Goal: Find contact information: Find contact information

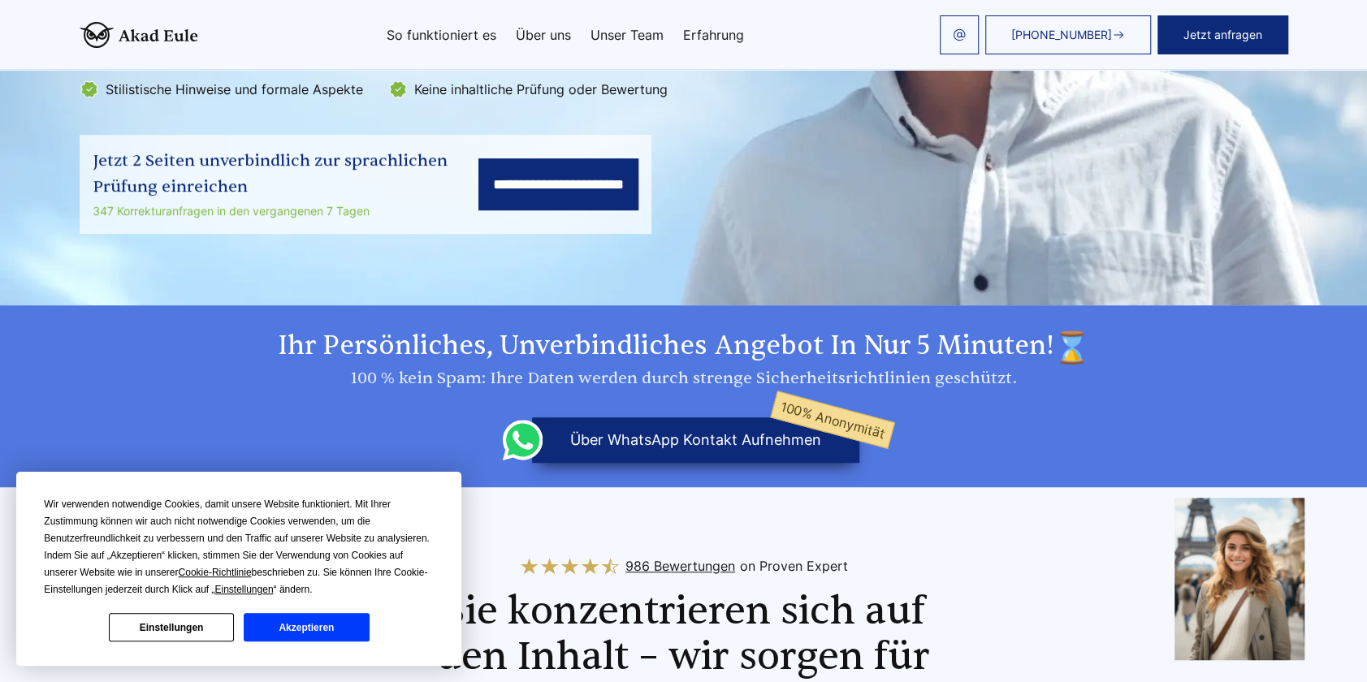
scroll to position [459, 0]
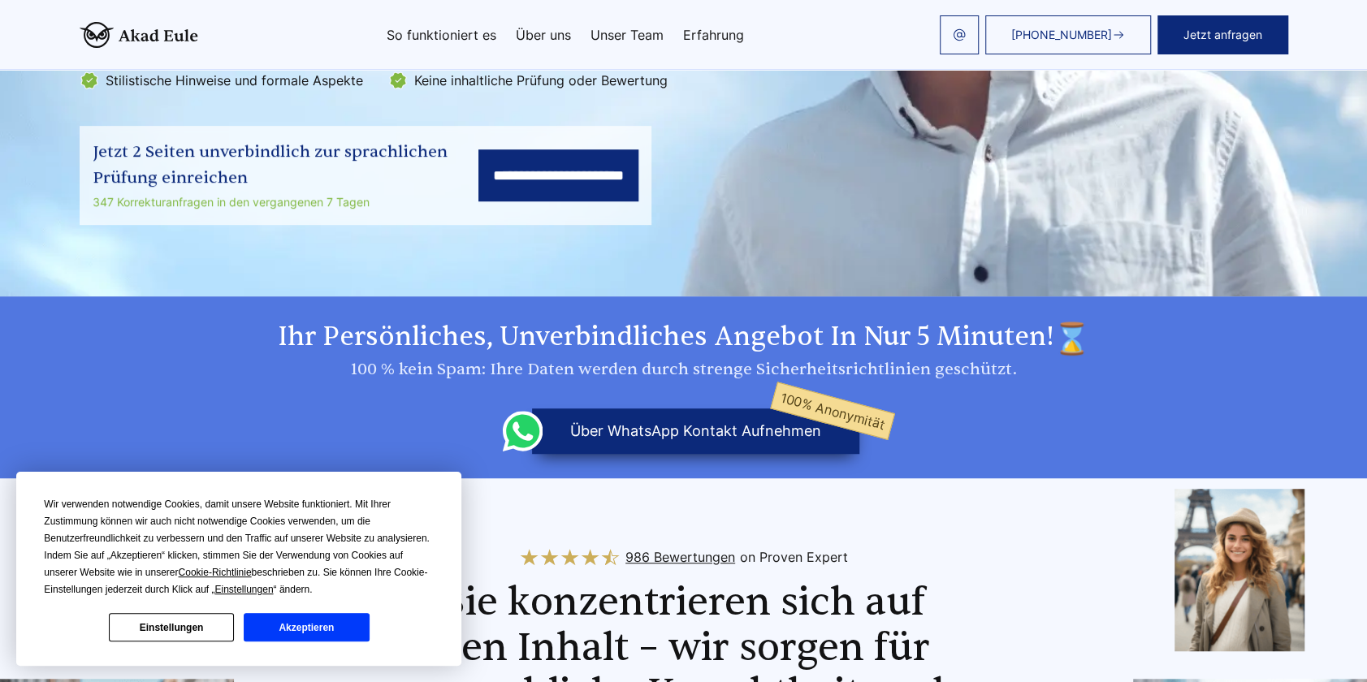
click at [297, 614] on button "Akzeptieren" at bounding box center [306, 627] width 125 height 28
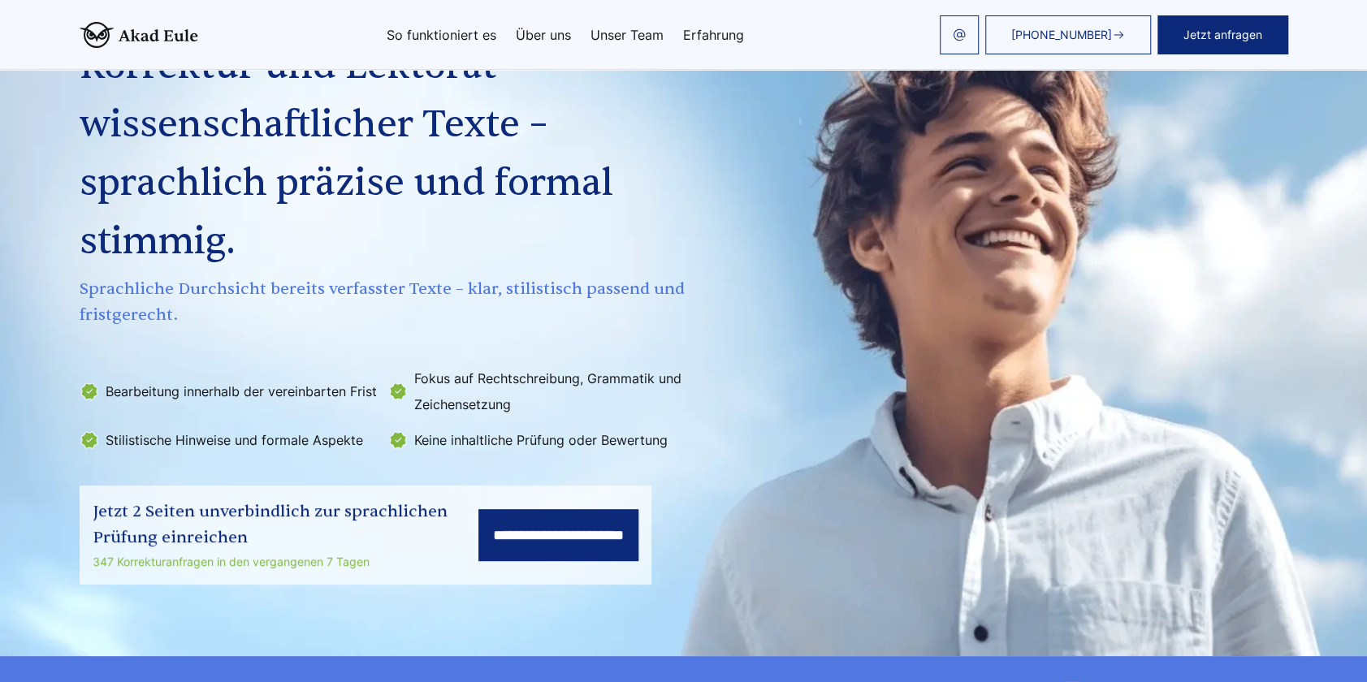
scroll to position [0, 0]
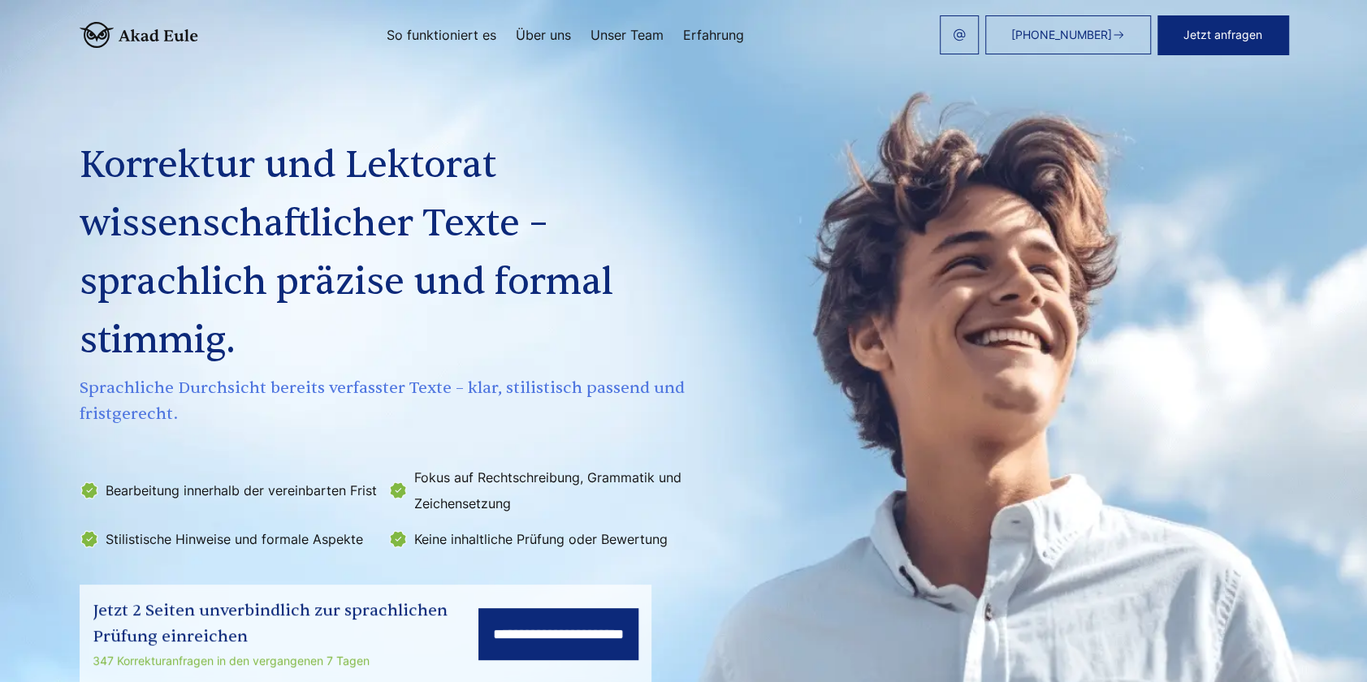
click at [642, 23] on div "+498000010431 Jetzt anfragen So funktioniert es Über uns Unser Team Erfahrung" at bounding box center [743, 34] width 1090 height 39
click at [637, 31] on link "Unser Team" at bounding box center [627, 34] width 73 height 13
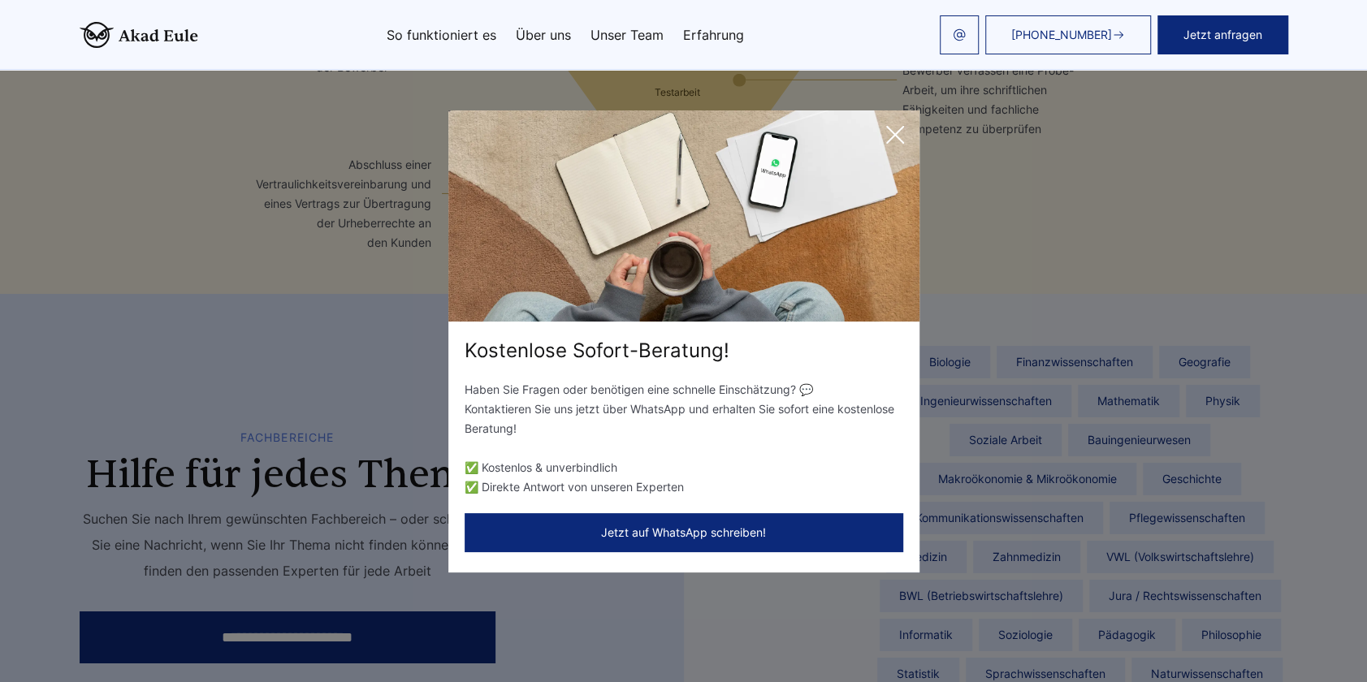
scroll to position [3465, 0]
click at [898, 141] on icon at bounding box center [895, 135] width 32 height 32
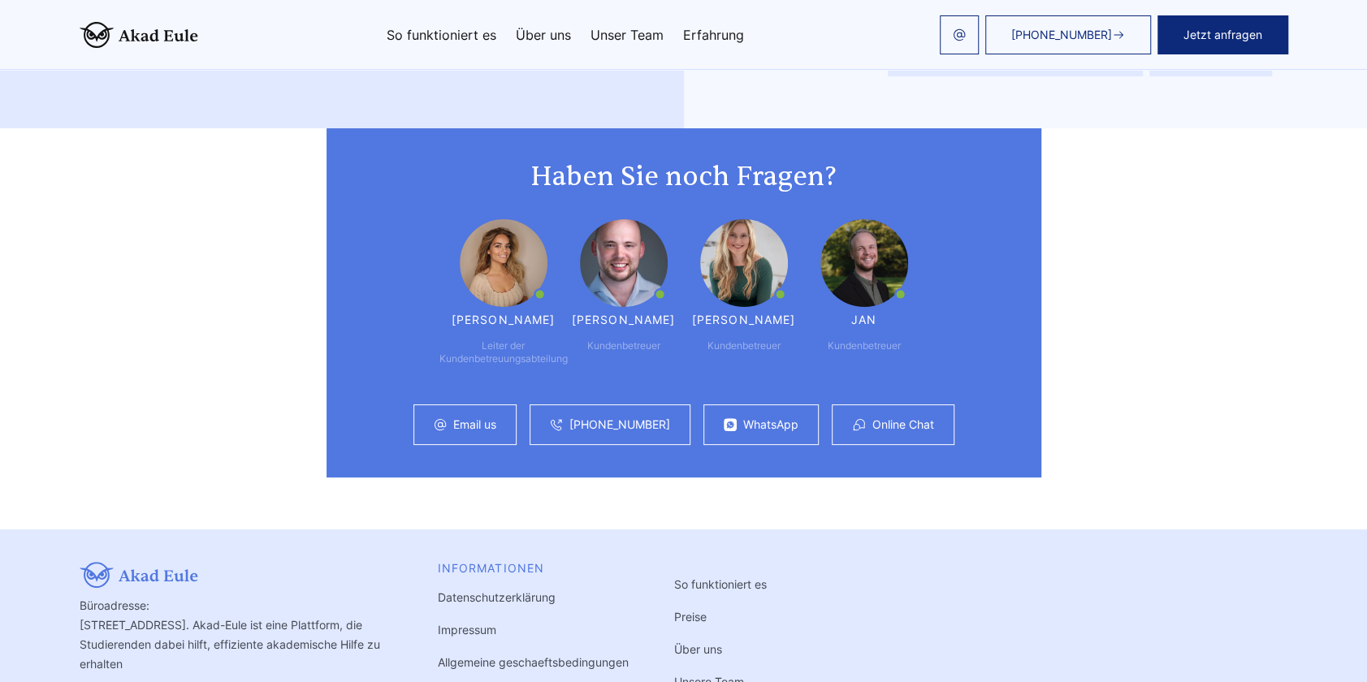
scroll to position [4197, 0]
click at [474, 405] on div "Email us" at bounding box center [464, 425] width 103 height 41
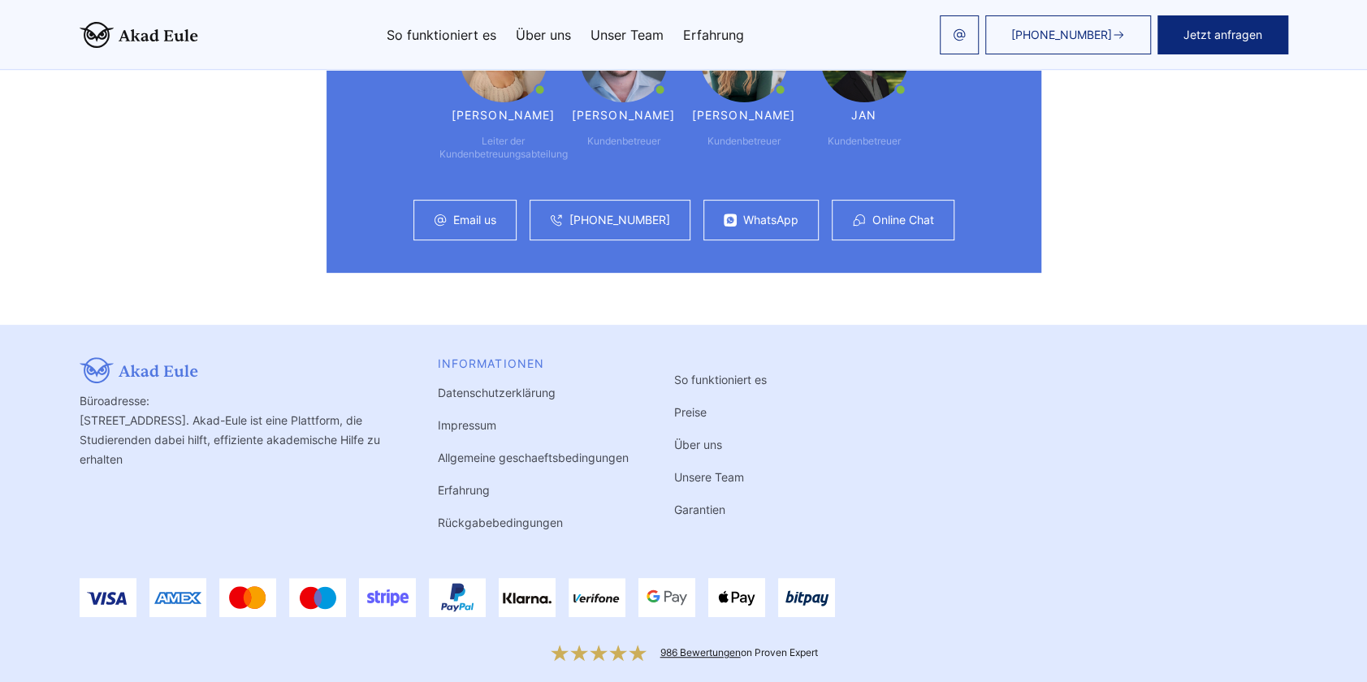
click at [478, 418] on link "Impressum" at bounding box center [467, 425] width 58 height 14
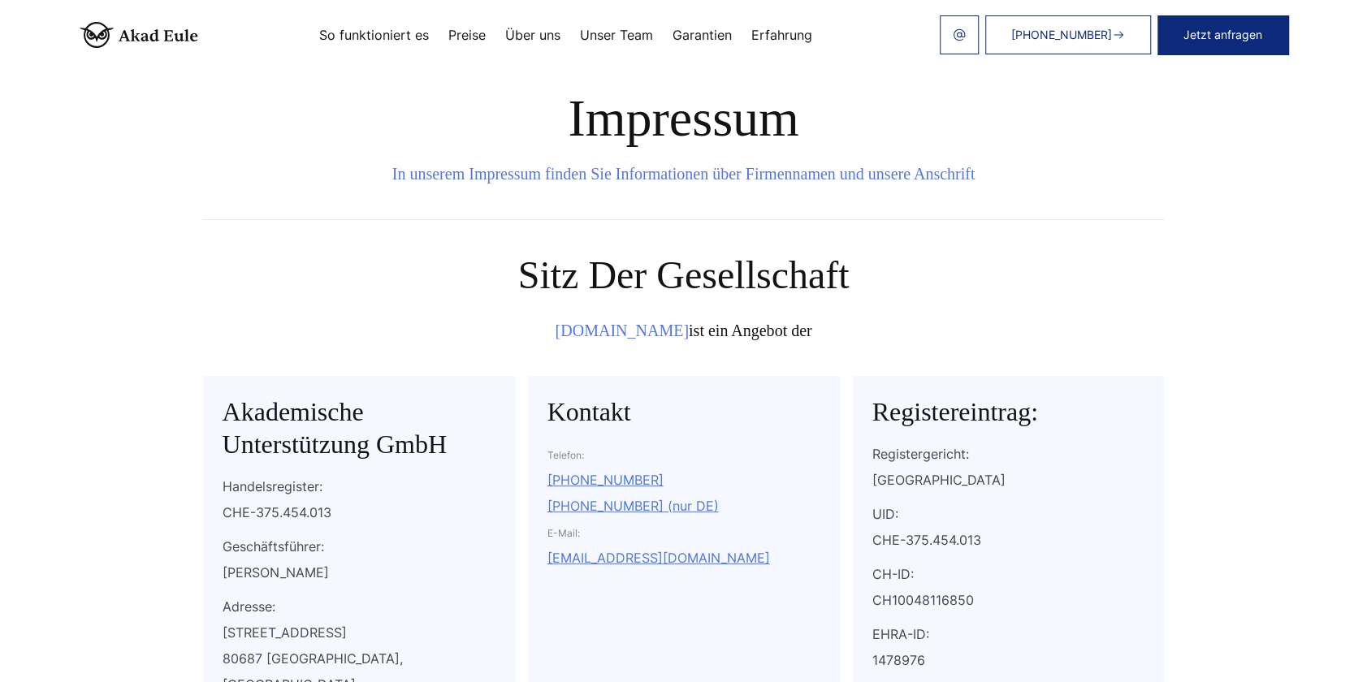
click at [528, 371] on div "Sitz der Gesellschaft [DOMAIN_NAME] ist ein Angebot der Akademische Unterstützu…" at bounding box center [684, 493] width 962 height 481
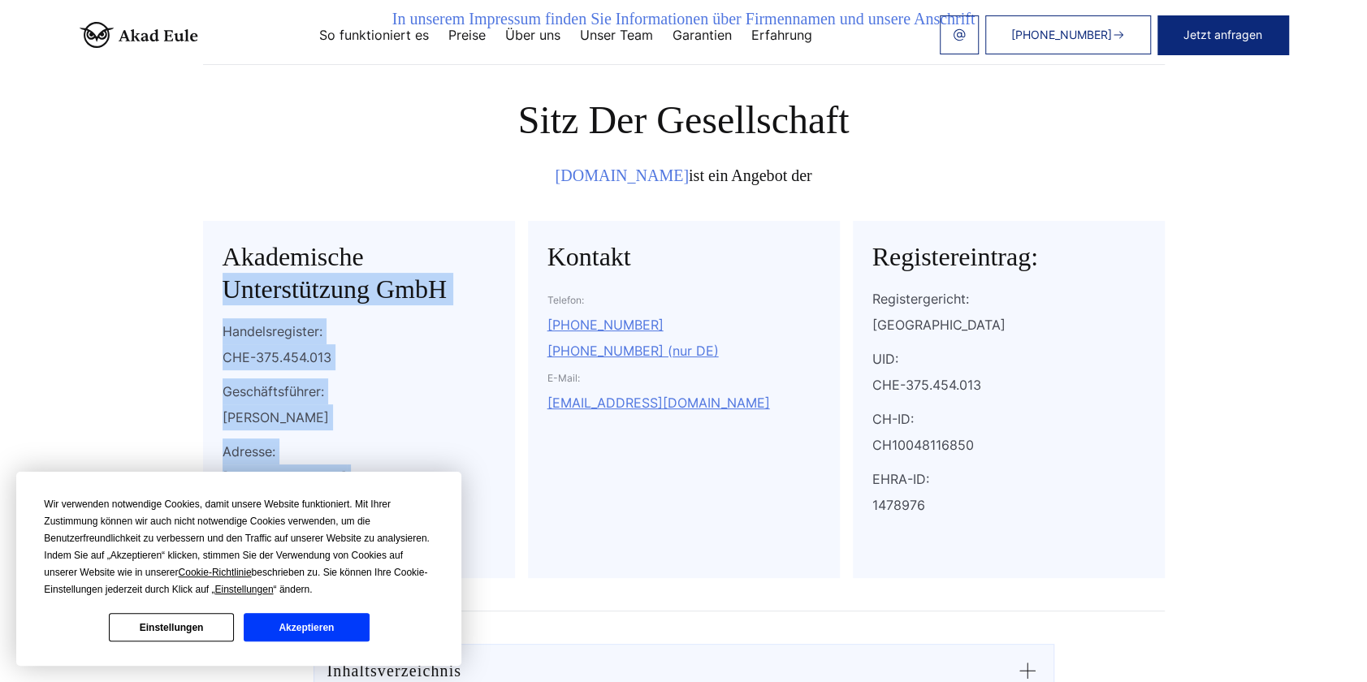
scroll to position [201, 0]
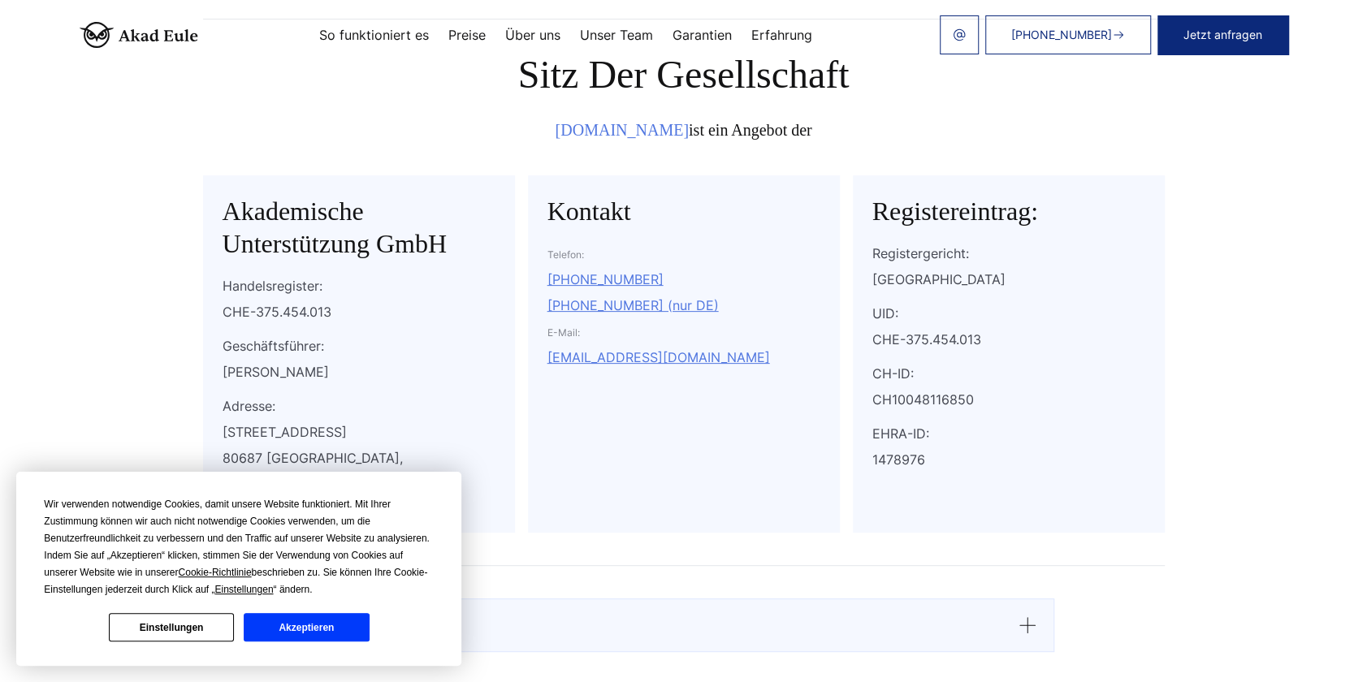
click at [528, 371] on div "Kontakt Telefon: [PHONE_NUMBER] [PHONE_NUMBER] (nur DE) E-Mail: [EMAIL_ADDRESS]…" at bounding box center [684, 353] width 312 height 357
click at [321, 628] on button "Akzeptieren" at bounding box center [306, 627] width 125 height 28
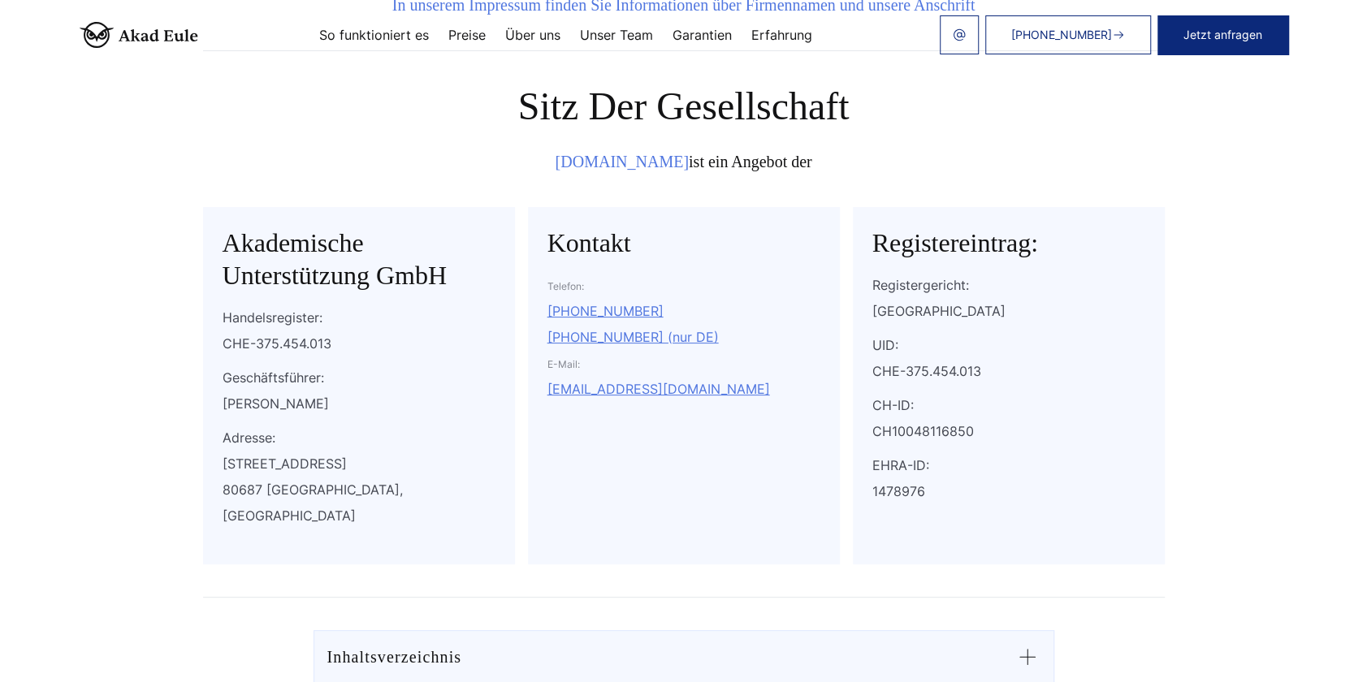
scroll to position [159, 0]
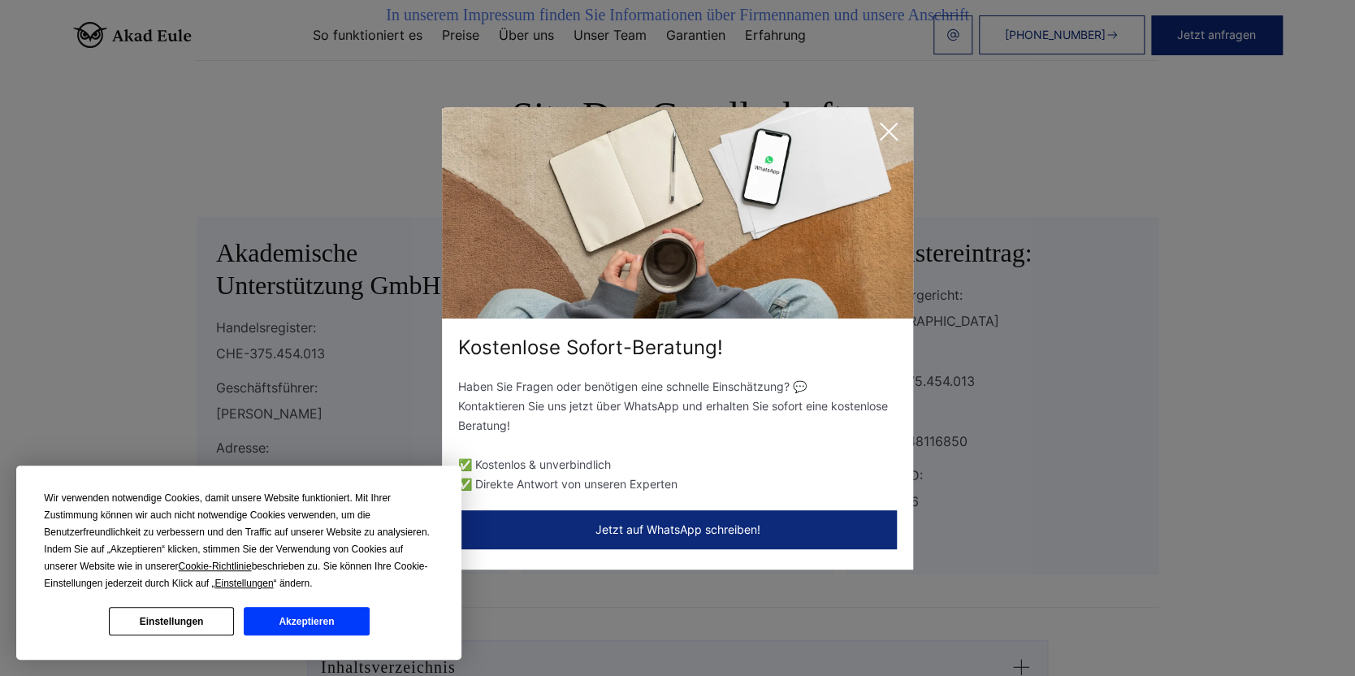
click at [884, 124] on icon at bounding box center [888, 131] width 32 height 32
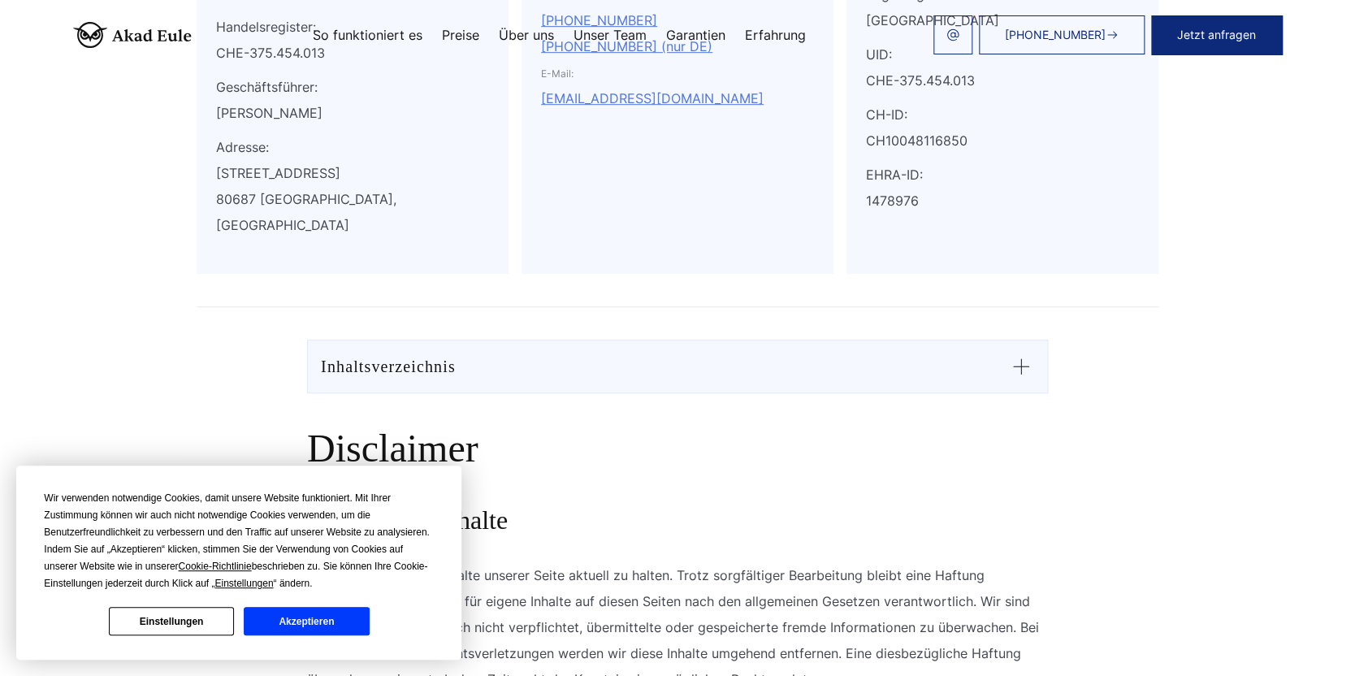
scroll to position [461, 0]
click at [335, 617] on button "Akzeptieren" at bounding box center [306, 621] width 125 height 28
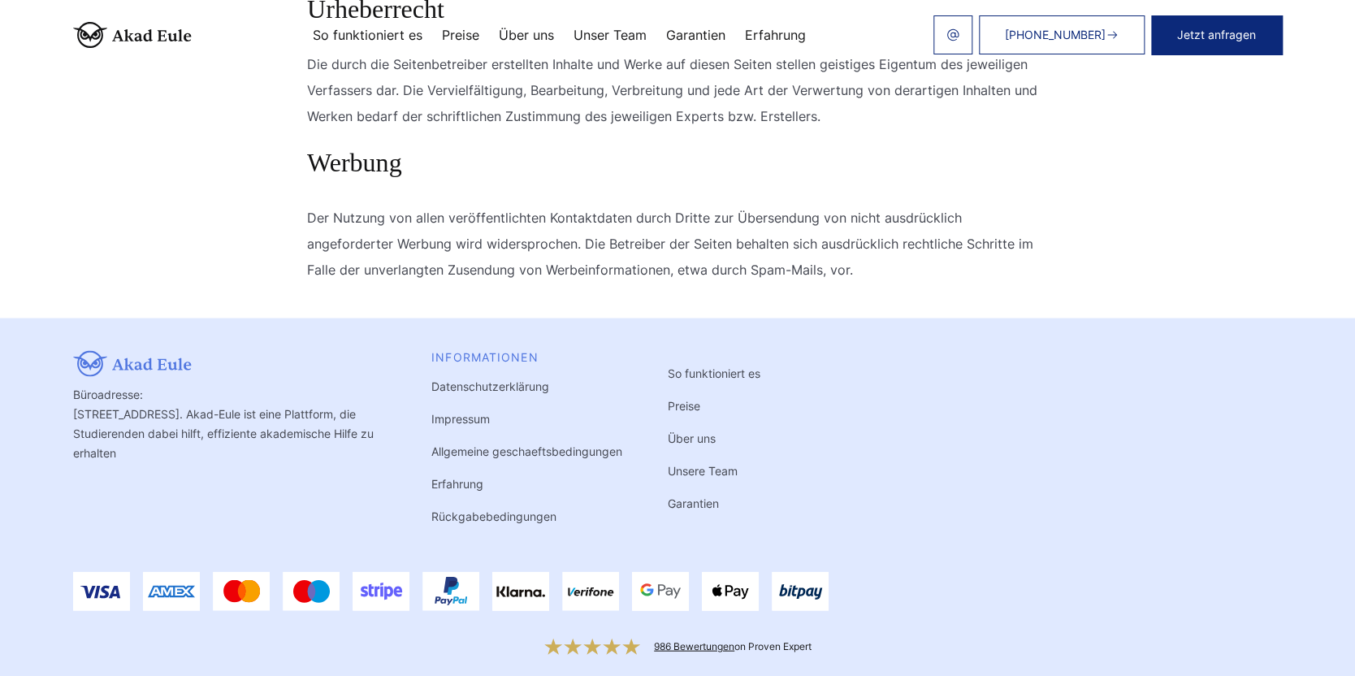
scroll to position [0, 0]
click at [712, 639] on link "986 Bewertungen" at bounding box center [694, 645] width 80 height 12
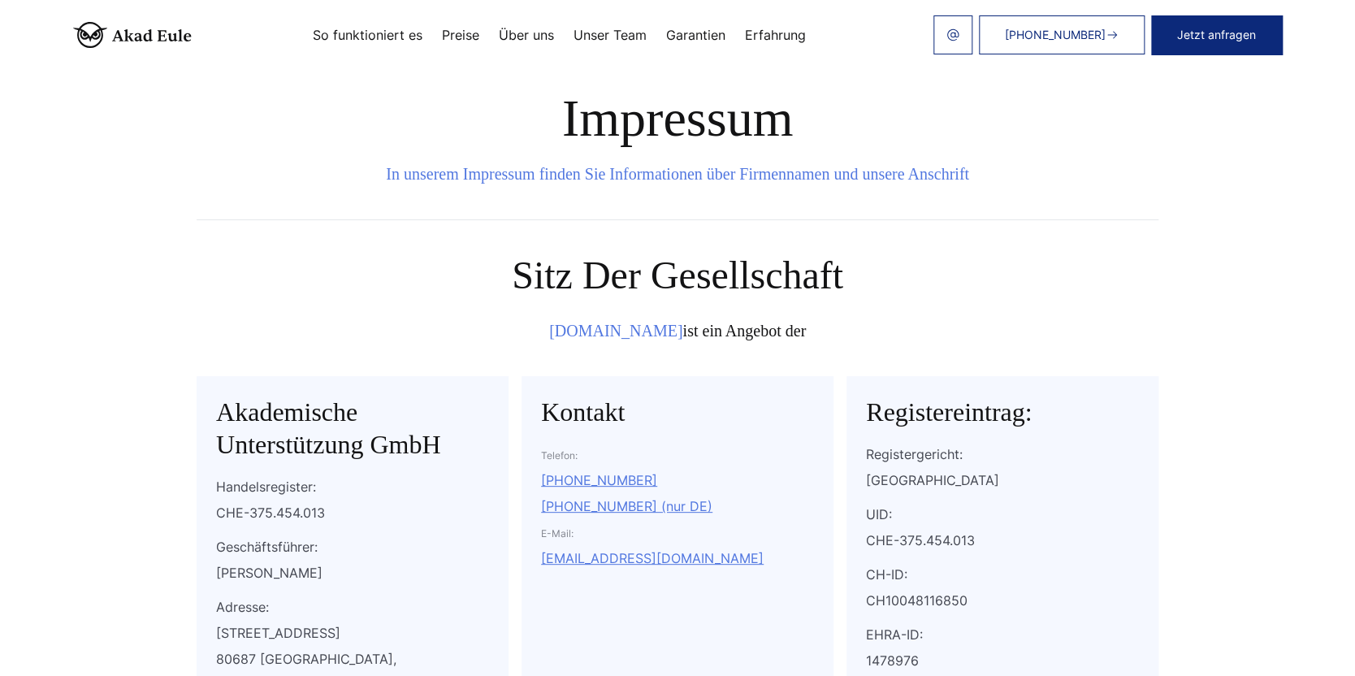
click at [380, 28] on link "So funktioniert es" at bounding box center [368, 34] width 110 height 13
